Goal: Use online tool/utility: Utilize a website feature to perform a specific function

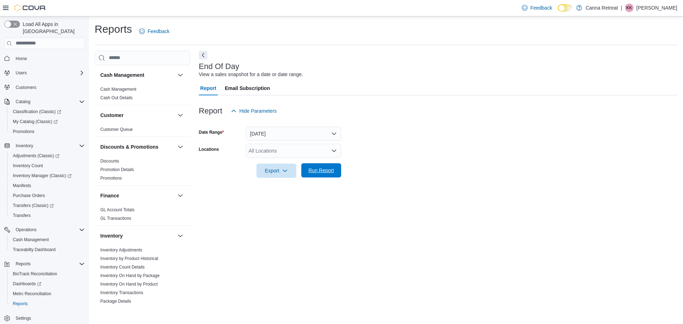
click at [318, 169] on span "Run Report" at bounding box center [321, 170] width 26 height 7
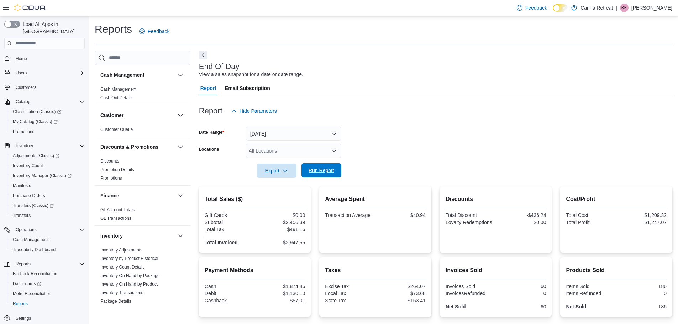
click at [328, 171] on span "Run Report" at bounding box center [321, 170] width 26 height 7
click at [335, 174] on span "Run Report" at bounding box center [321, 170] width 31 height 14
click at [287, 170] on icon "button" at bounding box center [285, 171] width 6 height 6
click at [281, 192] on button "Export to Pdf" at bounding box center [277, 199] width 41 height 14
click at [320, 165] on span "Run Report" at bounding box center [321, 170] width 31 height 14
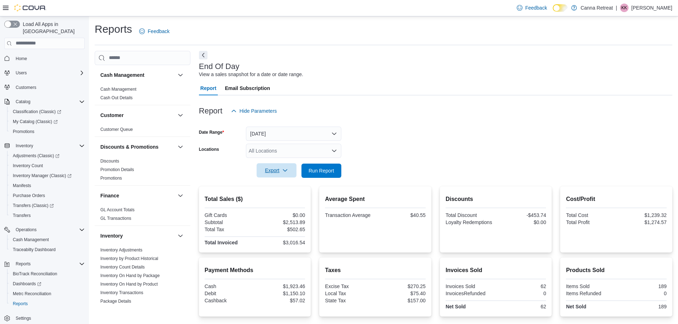
click at [273, 167] on span "Export" at bounding box center [276, 170] width 31 height 14
drag, startPoint x: 285, startPoint y: 184, endPoint x: 285, endPoint y: 190, distance: 5.3
click at [285, 186] on span "Export to Excel" at bounding box center [277, 185] width 32 height 6
click at [317, 175] on span "Run Report" at bounding box center [321, 170] width 31 height 14
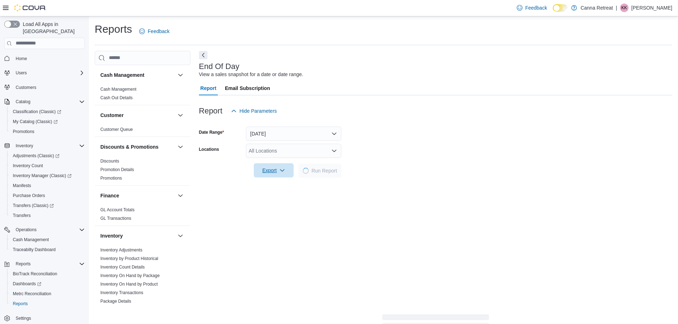
click at [281, 174] on span "Export" at bounding box center [273, 170] width 31 height 14
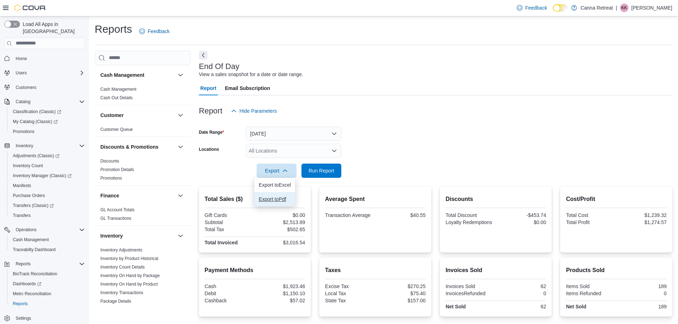
click at [288, 201] on span "Export to Pdf" at bounding box center [275, 199] width 32 height 6
